Goal: Check status: Check status

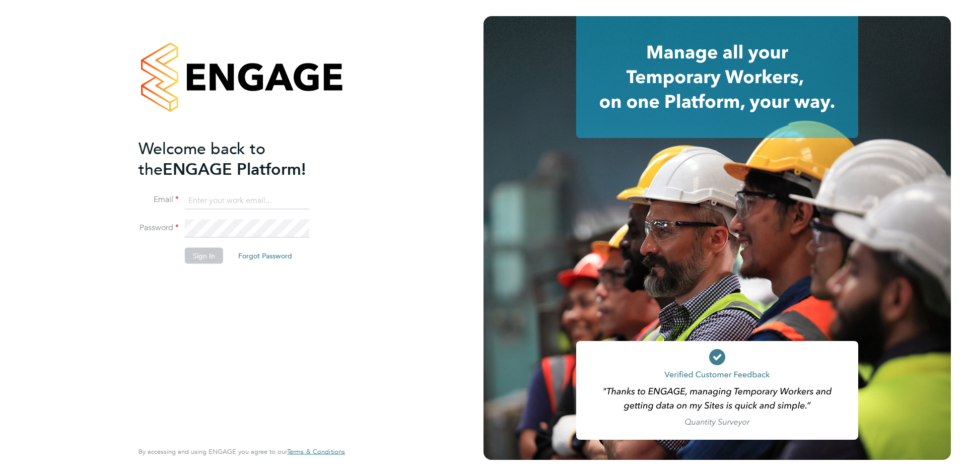
type input "[EMAIL_ADDRESS][DOMAIN_NAME]"
click at [200, 255] on button "Sign In" at bounding box center [204, 255] width 38 height 16
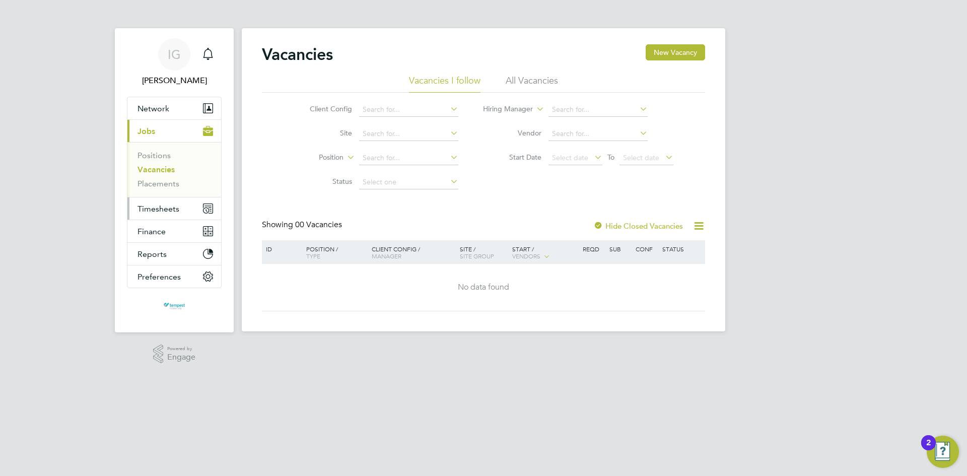
click at [175, 206] on span "Timesheets" at bounding box center [158, 209] width 42 height 10
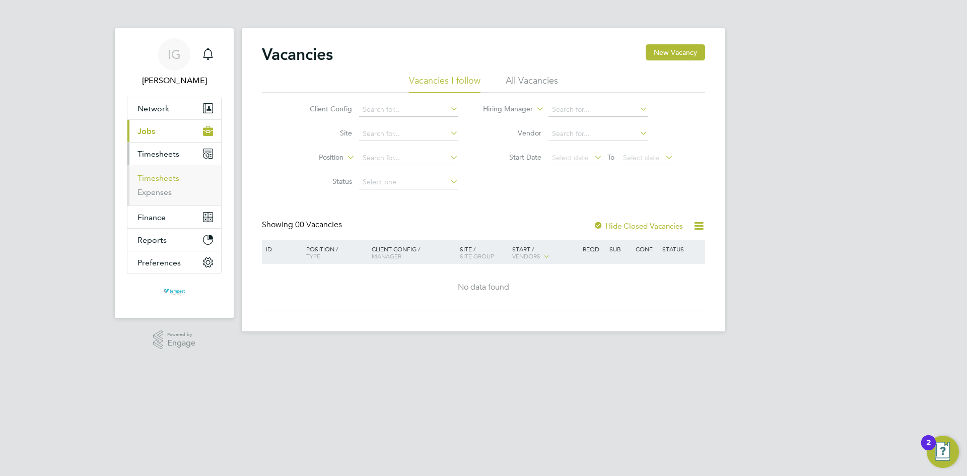
click at [164, 176] on link "Timesheets" at bounding box center [158, 178] width 42 height 10
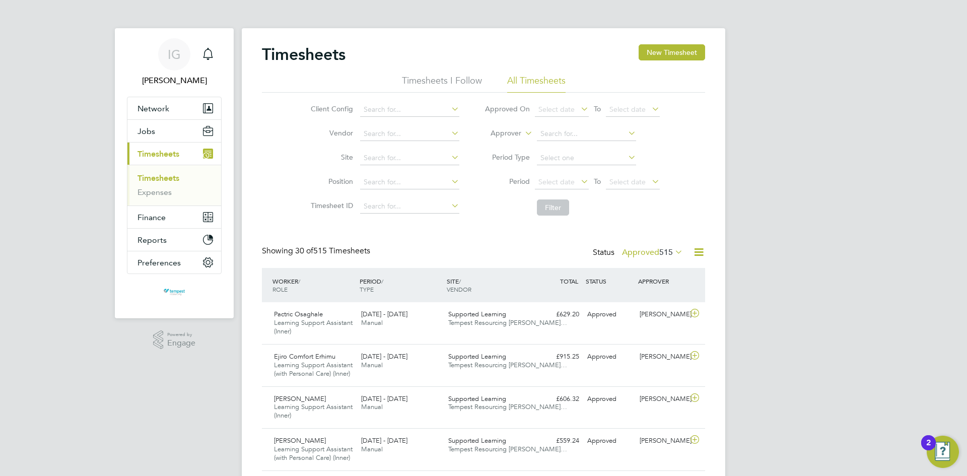
click at [579, 107] on icon at bounding box center [579, 109] width 0 height 14
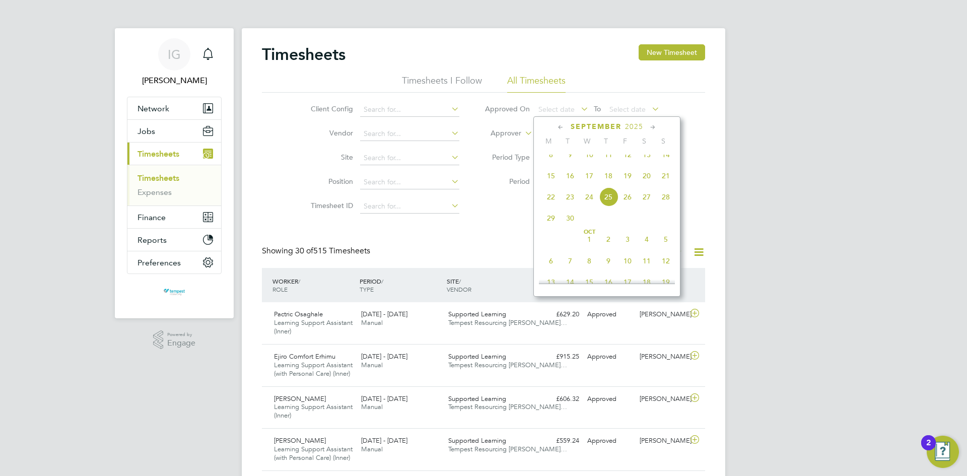
drag, startPoint x: 591, startPoint y: 204, endPoint x: 654, endPoint y: 141, distance: 88.7
click at [591, 203] on span "24" at bounding box center [589, 196] width 19 height 19
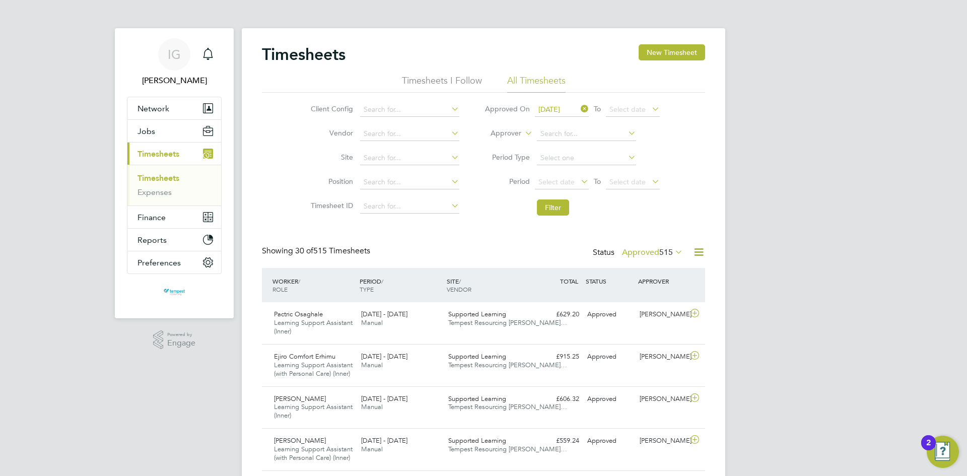
click at [650, 107] on icon at bounding box center [650, 109] width 0 height 14
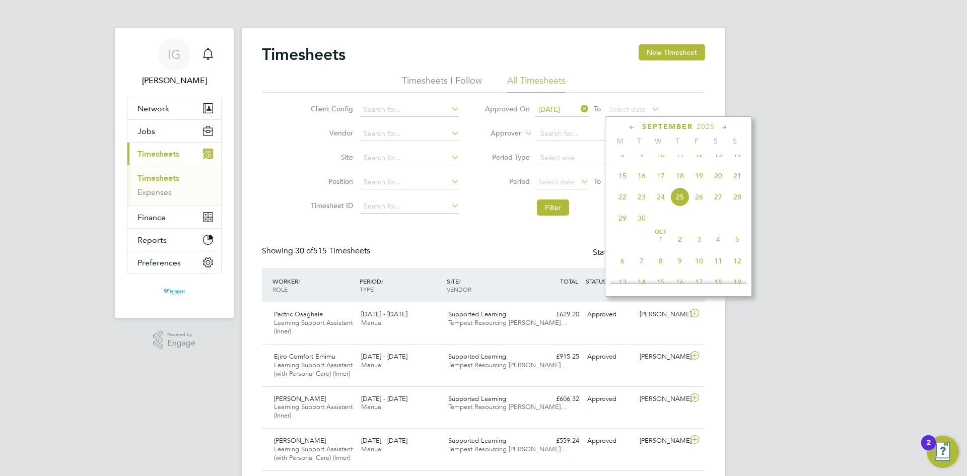
click at [698, 204] on span "26" at bounding box center [698, 196] width 19 height 19
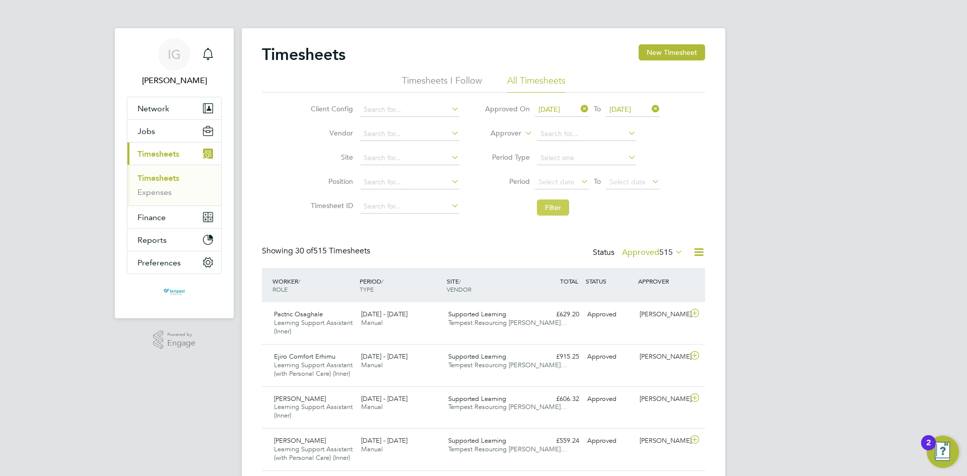
click at [559, 213] on button "Filter" at bounding box center [553, 207] width 32 height 16
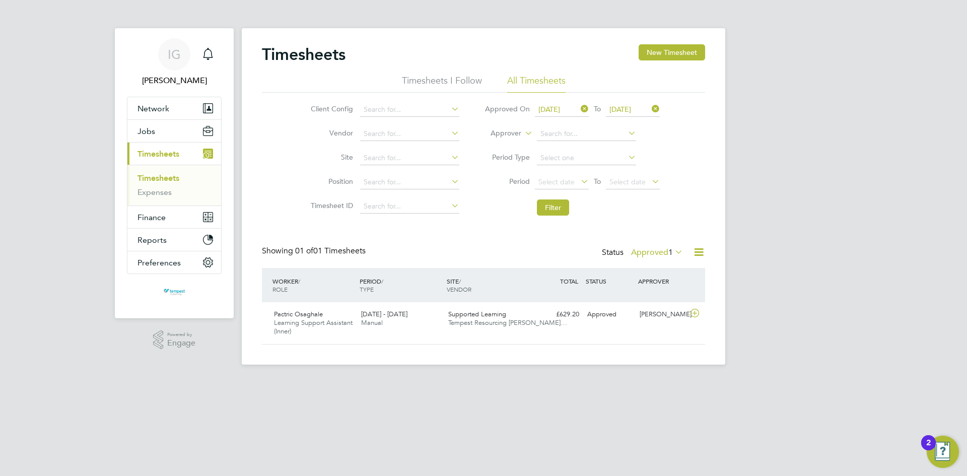
click at [579, 107] on icon at bounding box center [579, 109] width 0 height 14
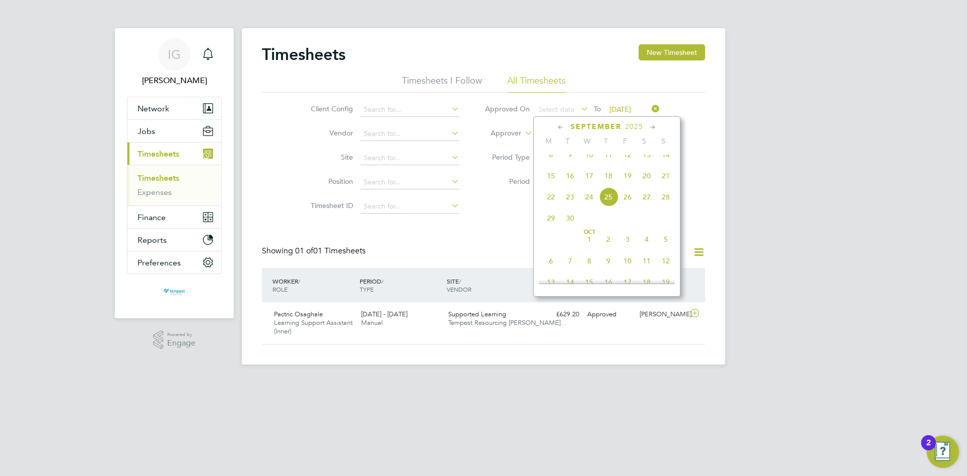
click at [579, 107] on icon at bounding box center [579, 109] width 0 height 14
click at [589, 203] on span "24" at bounding box center [589, 196] width 19 height 19
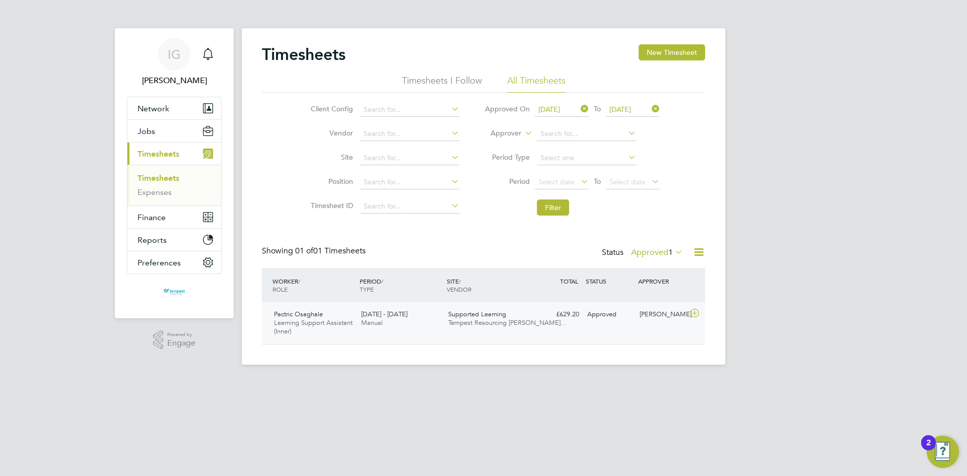
click at [310, 315] on span "Pactric Osaghale" at bounding box center [298, 314] width 49 height 9
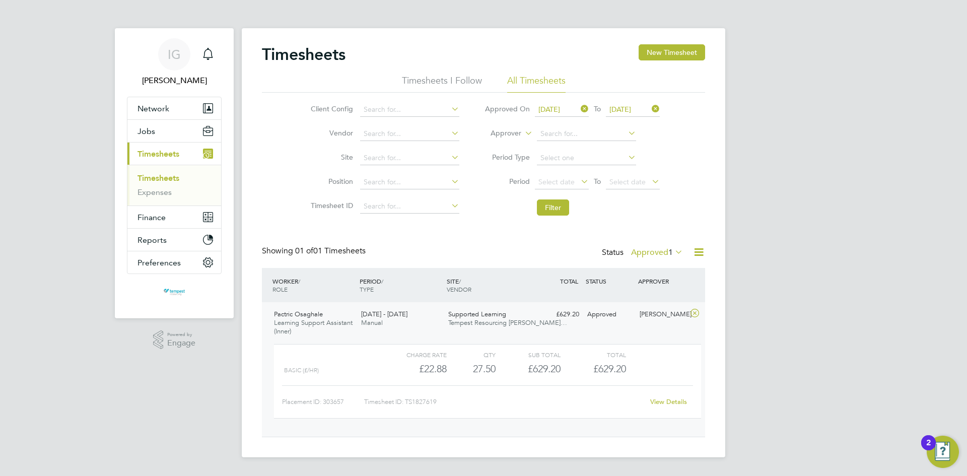
click at [579, 108] on icon at bounding box center [579, 109] width 0 height 14
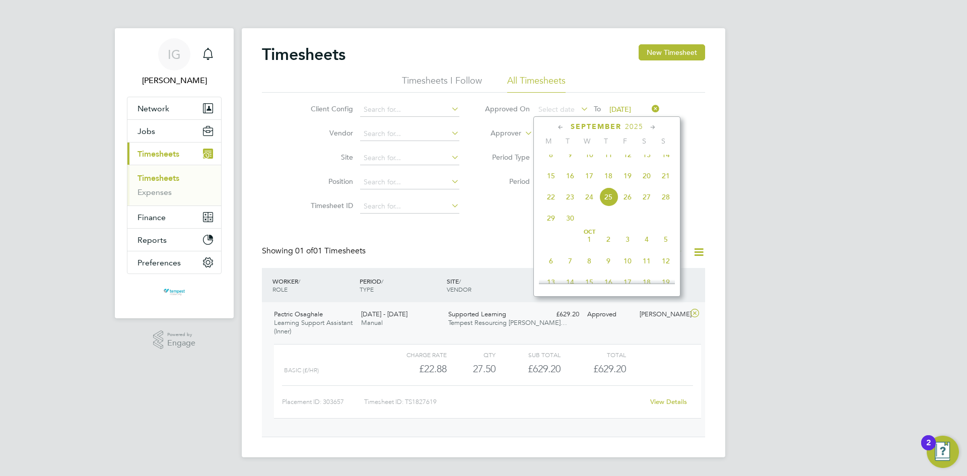
click at [572, 205] on span "23" at bounding box center [570, 196] width 19 height 19
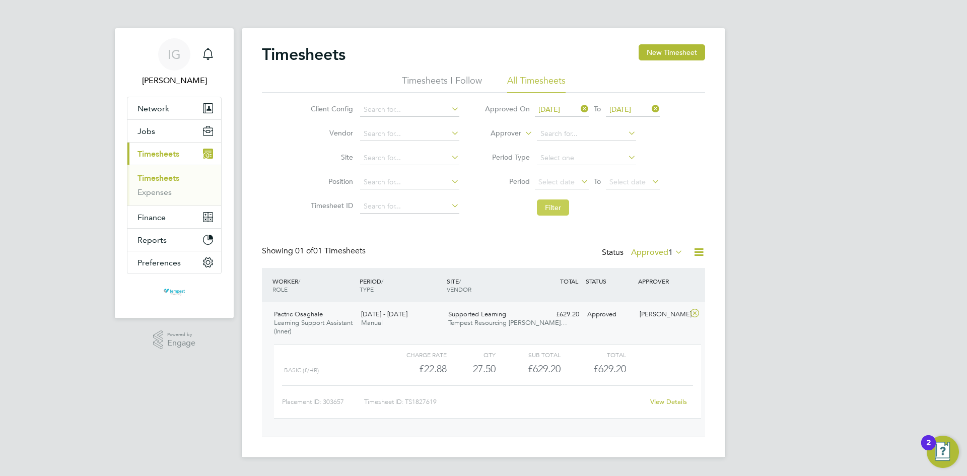
drag, startPoint x: 659, startPoint y: 50, endPoint x: 540, endPoint y: 213, distance: 201.5
click at [540, 213] on div "Timesheets New Timesheet Timesheets I Follow All Timesheets Client Config Vendo…" at bounding box center [483, 240] width 443 height 393
click at [553, 206] on button "Filter" at bounding box center [553, 207] width 32 height 16
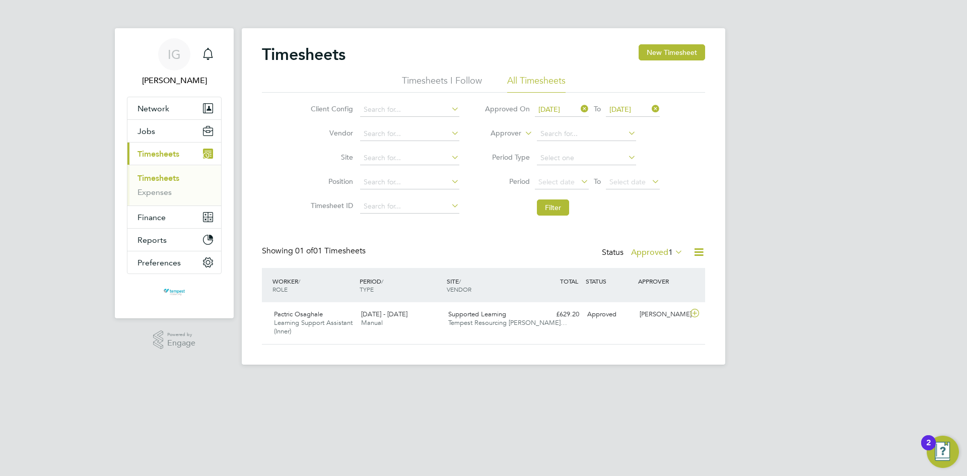
click at [579, 109] on icon at bounding box center [579, 109] width 0 height 14
click at [577, 108] on span "Select date" at bounding box center [562, 110] width 54 height 14
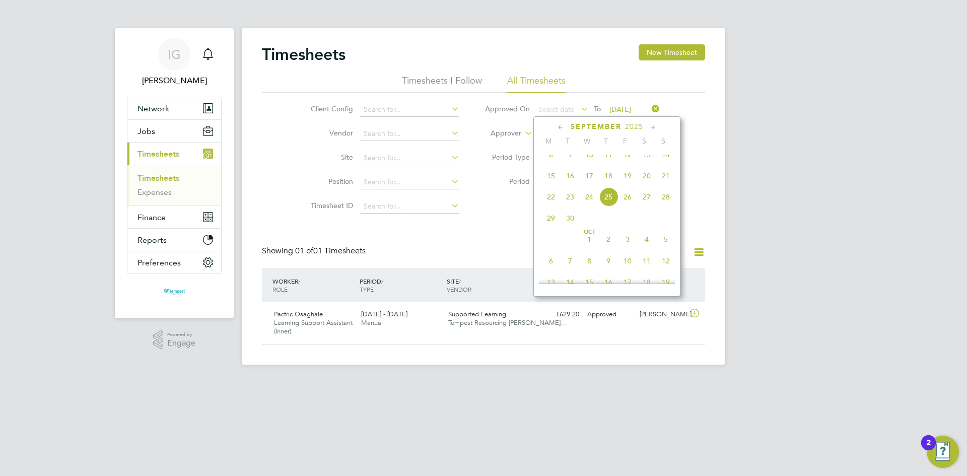
click at [552, 206] on span "22" at bounding box center [550, 196] width 19 height 19
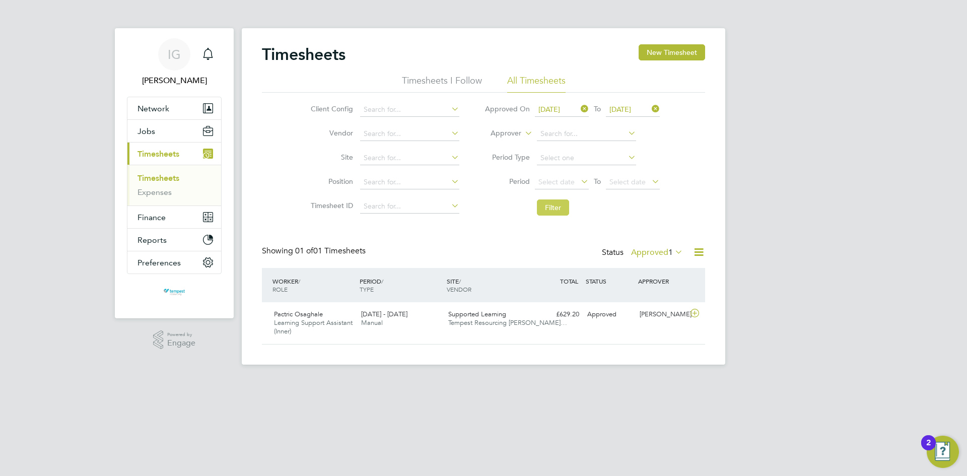
click at [559, 208] on button "Filter" at bounding box center [553, 207] width 32 height 16
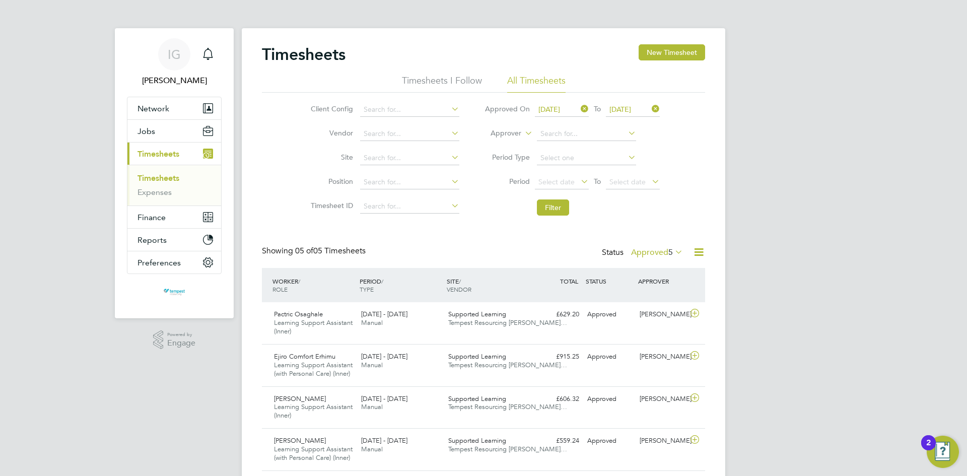
click at [579, 107] on icon at bounding box center [579, 109] width 0 height 14
click at [576, 106] on span "Select date" at bounding box center [562, 110] width 54 height 14
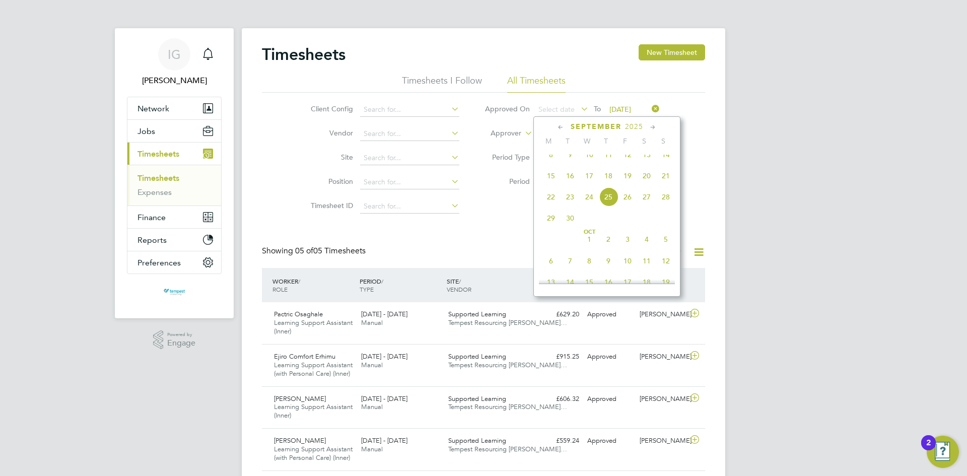
click at [631, 182] on span "19" at bounding box center [627, 175] width 19 height 19
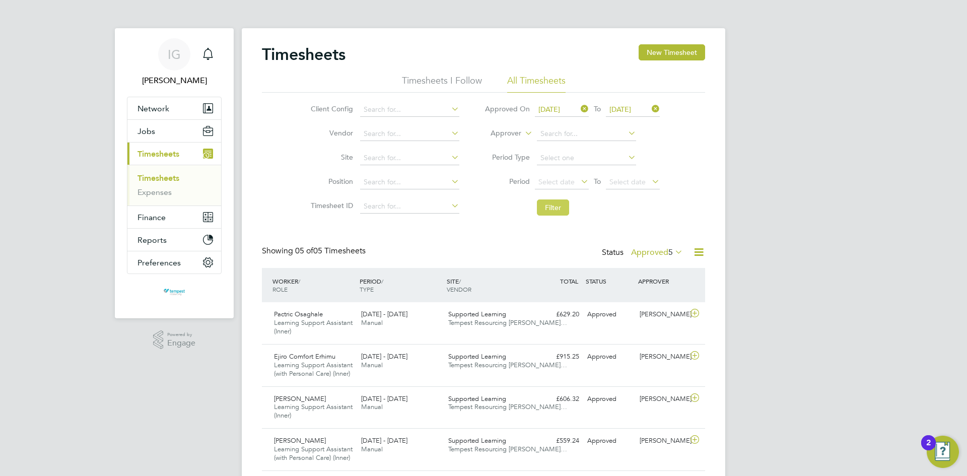
click at [552, 206] on button "Filter" at bounding box center [553, 207] width 32 height 16
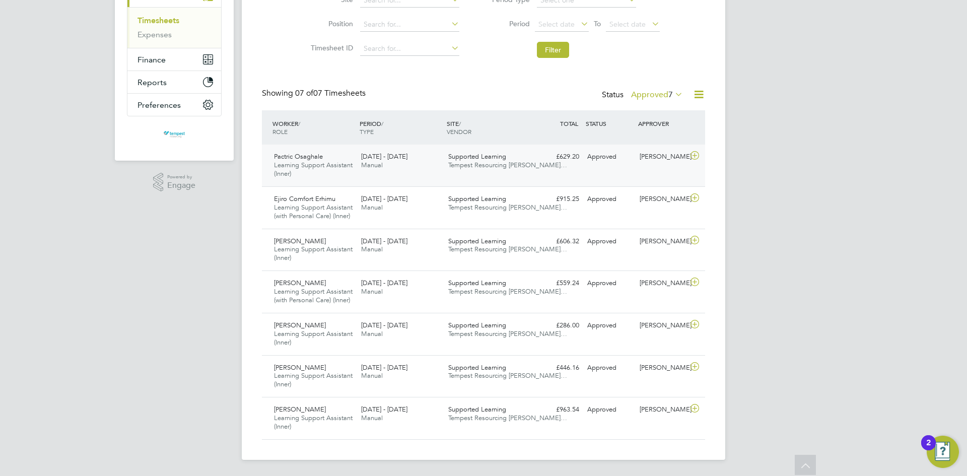
click at [319, 160] on span "Pactric Osaghale" at bounding box center [298, 156] width 49 height 9
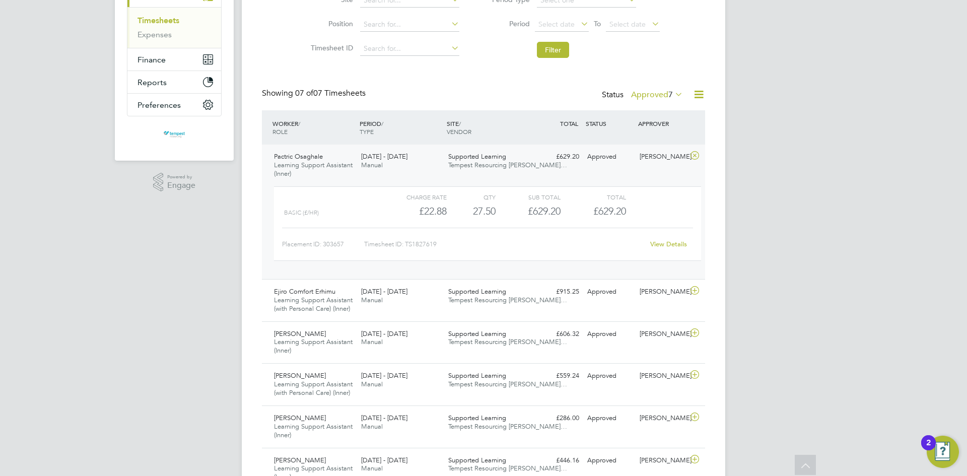
click at [670, 245] on link "View Details" at bounding box center [668, 244] width 37 height 9
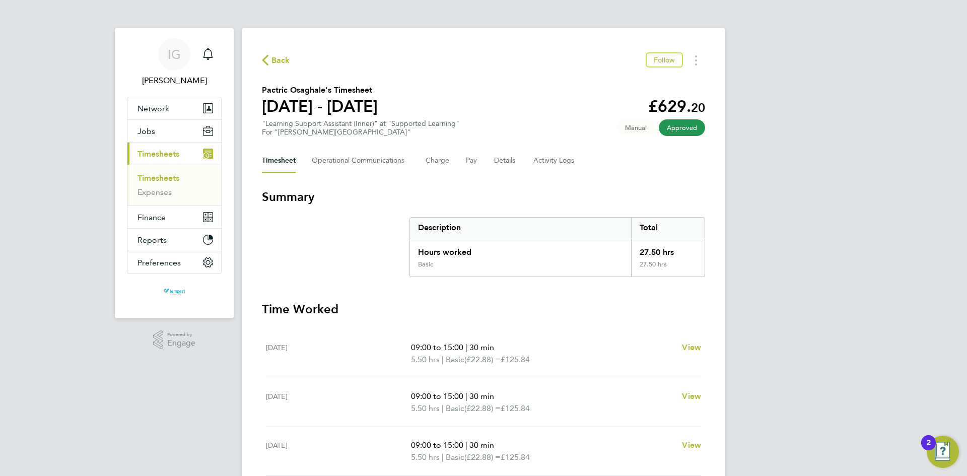
click at [261, 60] on div "Back Follow Pactric Osaghale's Timesheet 15 - 21 Sept 2025 £629. 20 "Learning S…" at bounding box center [483, 373] width 483 height 691
click at [267, 59] on icon "button" at bounding box center [265, 60] width 7 height 11
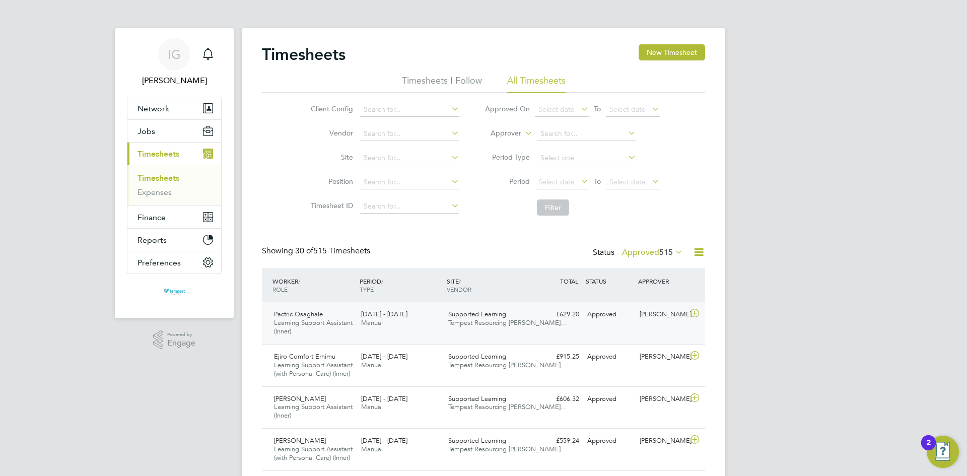
click at [305, 320] on span "Learning Support Assistant (Inner)" at bounding box center [313, 326] width 79 height 17
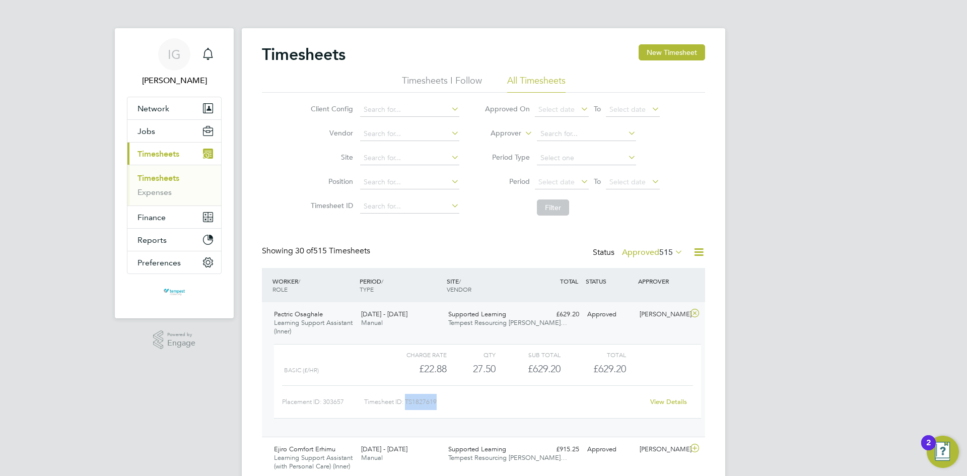
drag, startPoint x: 439, startPoint y: 403, endPoint x: 407, endPoint y: 403, distance: 32.2
click at [407, 403] on div "Timesheet ID: TS1827619" at bounding box center [504, 402] width 280 height 16
copy div "TS1827619"
